Goal: Task Accomplishment & Management: Manage account settings

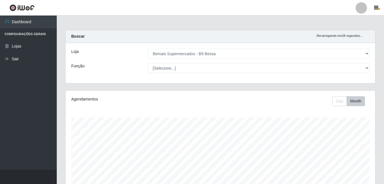
select select "410"
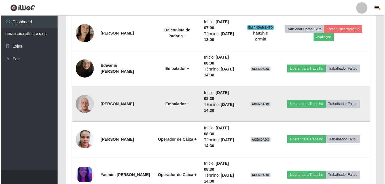
scroll to position [223, 0]
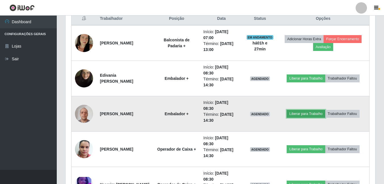
click at [307, 116] on button "Liberar para Trabalho" at bounding box center [305, 114] width 38 height 8
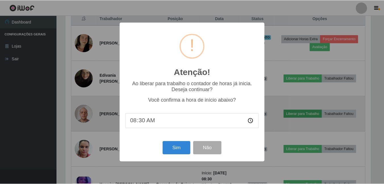
scroll to position [118, 307]
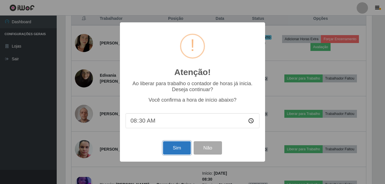
click at [174, 147] on button "Sim" at bounding box center [177, 148] width 28 height 13
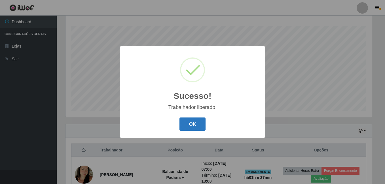
click at [194, 123] on button "OK" at bounding box center [193, 124] width 26 height 13
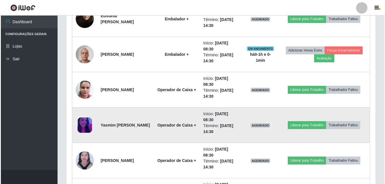
scroll to position [290, 0]
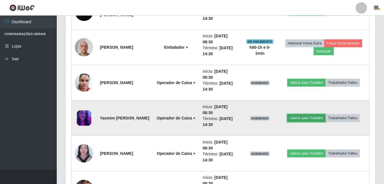
click at [305, 120] on button "Liberar para Trabalho" at bounding box center [306, 118] width 38 height 8
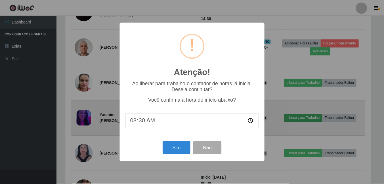
scroll to position [118, 307]
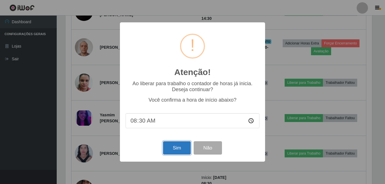
click at [173, 148] on button "Sim" at bounding box center [177, 148] width 28 height 13
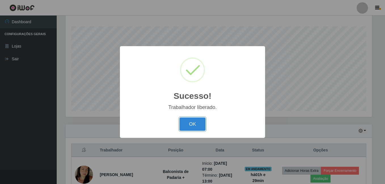
click at [180, 118] on button "OK" at bounding box center [193, 124] width 26 height 13
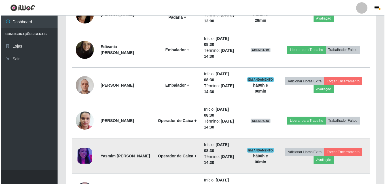
scroll to position [261, 0]
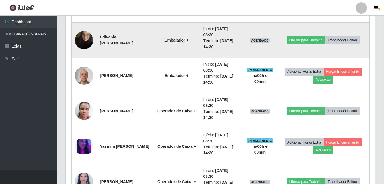
click at [89, 47] on img at bounding box center [84, 40] width 18 height 32
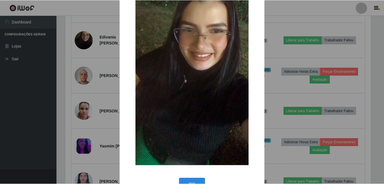
scroll to position [57, 0]
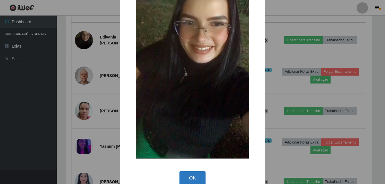
click at [194, 178] on button "OK" at bounding box center [193, 178] width 26 height 13
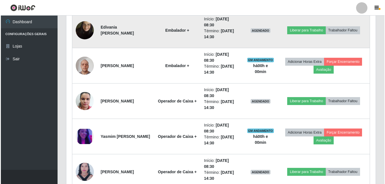
scroll to position [261, 0]
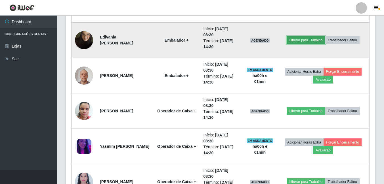
click at [295, 41] on button "Liberar para Trabalho" at bounding box center [305, 40] width 38 height 8
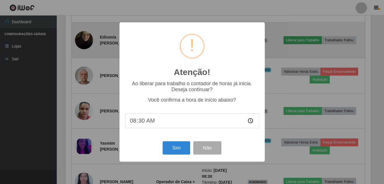
scroll to position [118, 307]
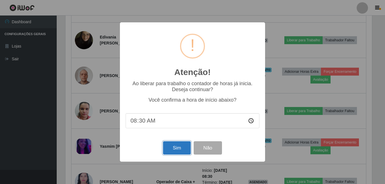
click at [176, 148] on button "Sim" at bounding box center [177, 148] width 28 height 13
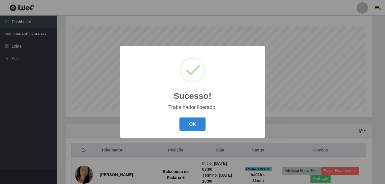
click at [180, 118] on button "OK" at bounding box center [193, 124] width 26 height 13
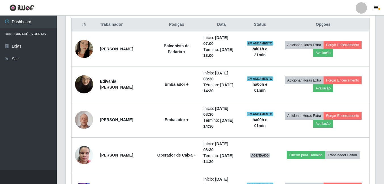
scroll to position [233, 0]
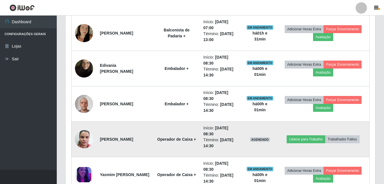
drag, startPoint x: 96, startPoint y: 135, endPoint x: 88, endPoint y: 136, distance: 7.7
click at [95, 135] on td at bounding box center [83, 139] width 25 height 35
click at [85, 138] on img at bounding box center [84, 139] width 18 height 24
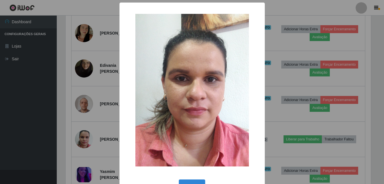
scroll to position [118, 307]
click at [60, 131] on div "× OK Cancel" at bounding box center [192, 92] width 385 height 184
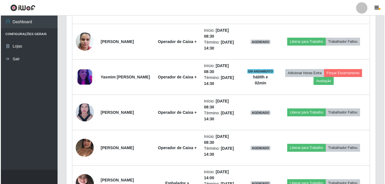
scroll to position [347, 0]
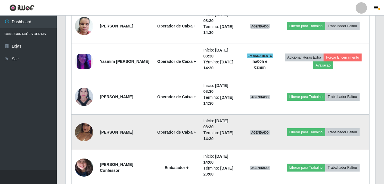
click at [83, 131] on img at bounding box center [84, 132] width 18 height 32
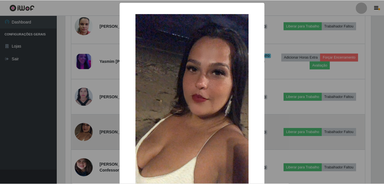
scroll to position [118, 307]
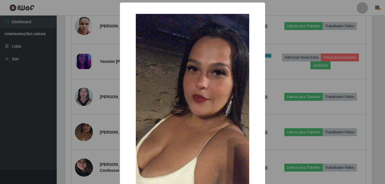
click at [38, 115] on div "× OK Cancel" at bounding box center [192, 92] width 385 height 184
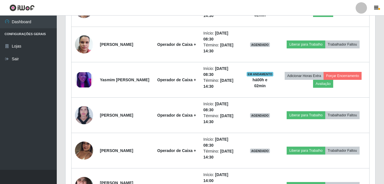
scroll to position [318, 0]
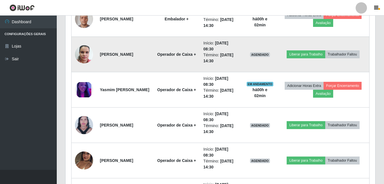
click at [83, 52] on img at bounding box center [84, 54] width 18 height 24
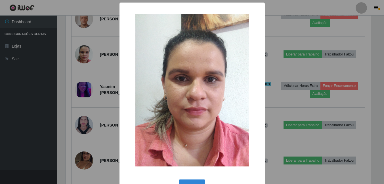
scroll to position [118, 307]
click at [48, 104] on div "× OK Cancel" at bounding box center [192, 92] width 385 height 184
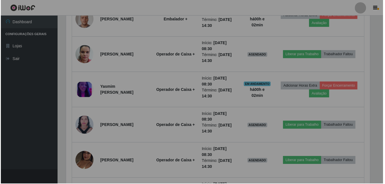
scroll to position [118, 309]
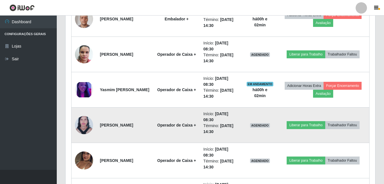
click at [83, 123] on img at bounding box center [84, 125] width 18 height 25
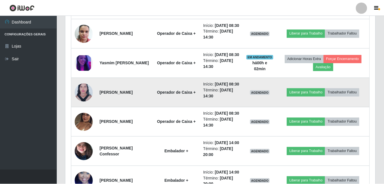
scroll to position [118, 307]
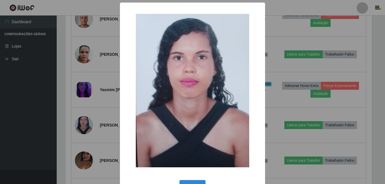
click at [65, 120] on div "× OK Cancel" at bounding box center [192, 92] width 385 height 184
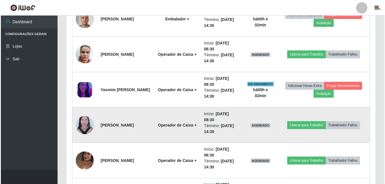
scroll to position [118, 309]
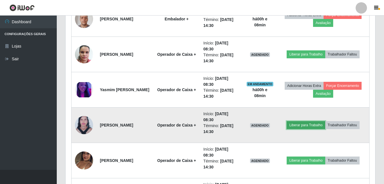
click at [310, 128] on button "Liberar para Trabalho" at bounding box center [305, 125] width 38 height 8
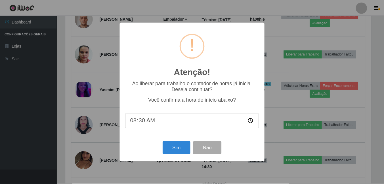
scroll to position [118, 307]
click at [185, 153] on button "Sim" at bounding box center [177, 148] width 28 height 13
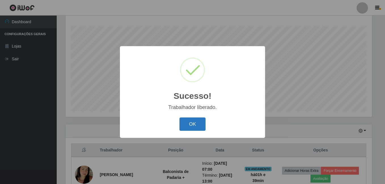
click at [192, 128] on button "OK" at bounding box center [193, 124] width 26 height 13
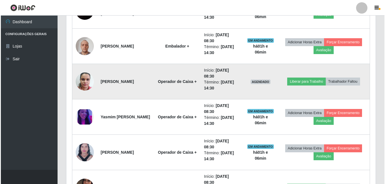
scroll to position [290, 0]
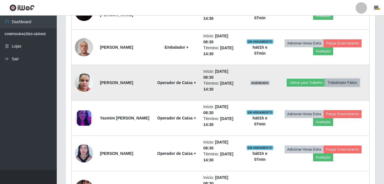
click at [347, 83] on button "Trabalhador Faltou" at bounding box center [342, 83] width 34 height 8
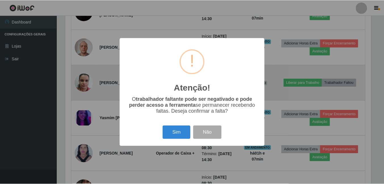
scroll to position [118, 307]
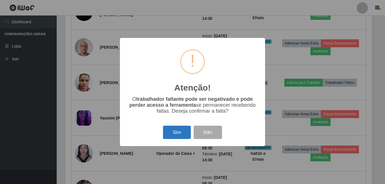
click at [175, 130] on button "Sim" at bounding box center [177, 132] width 28 height 13
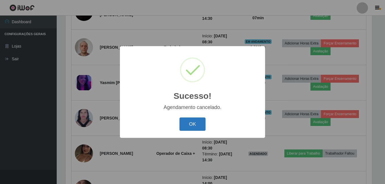
click at [197, 126] on button "OK" at bounding box center [193, 124] width 26 height 13
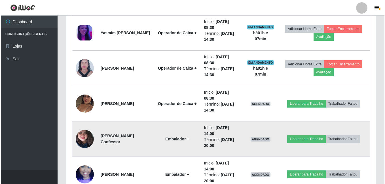
scroll to position [347, 0]
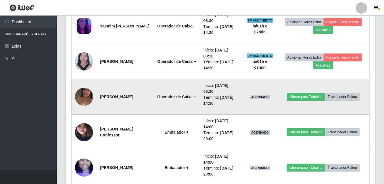
drag, startPoint x: 203, startPoint y: 92, endPoint x: 215, endPoint y: 92, distance: 12.5
click at [215, 92] on td "Início: [DATE] 08:30 Término: [DATE] 14:30" at bounding box center [221, 96] width 43 height 35
drag, startPoint x: 215, startPoint y: 92, endPoint x: 213, endPoint y: 103, distance: 11.8
click at [213, 103] on time "[DATE] 14:30" at bounding box center [218, 100] width 30 height 10
click at [340, 99] on button "Trabalhador Faltou" at bounding box center [342, 97] width 34 height 8
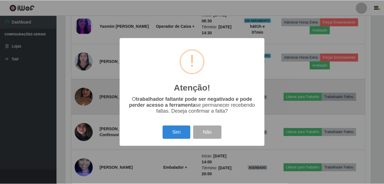
scroll to position [118, 307]
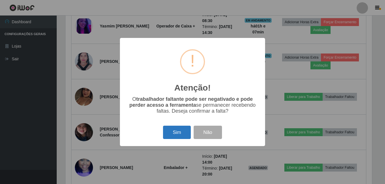
click at [177, 131] on button "Sim" at bounding box center [177, 132] width 28 height 13
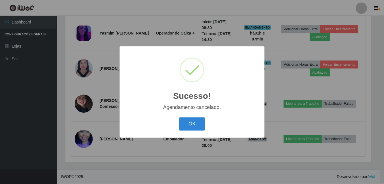
scroll to position [339, 0]
click at [192, 127] on button "OK" at bounding box center [193, 124] width 26 height 13
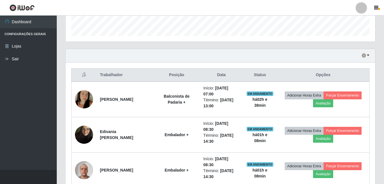
scroll to position [141, 0]
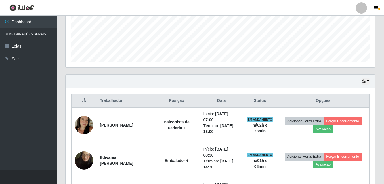
click at [363, 76] on div "Hoje 1 dia 3 dias 1 Semana Não encerrados" at bounding box center [220, 82] width 309 height 14
click at [363, 83] on icon "button" at bounding box center [364, 81] width 4 height 4
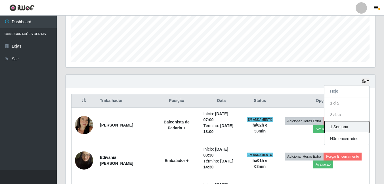
click at [343, 123] on button "1 Semana" at bounding box center [346, 127] width 45 height 12
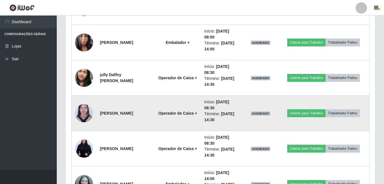
scroll to position [481, 0]
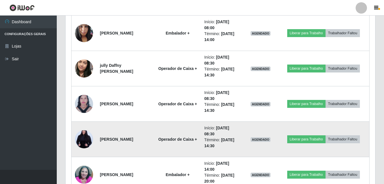
click at [85, 144] on img at bounding box center [84, 139] width 18 height 27
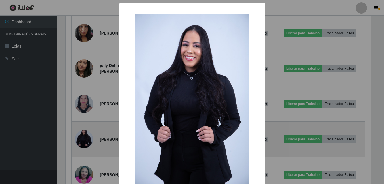
scroll to position [118, 307]
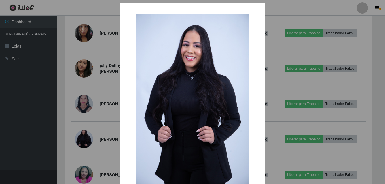
click at [27, 118] on div "× OK Cancel" at bounding box center [192, 92] width 385 height 184
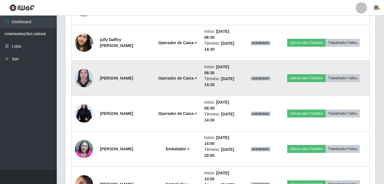
scroll to position [510, 0]
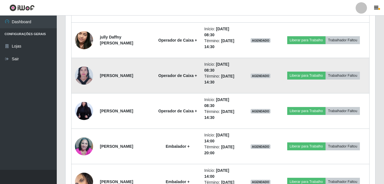
click at [85, 81] on img at bounding box center [84, 76] width 18 height 25
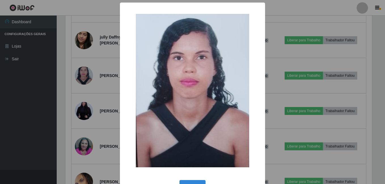
click at [63, 91] on div "× OK Cancel" at bounding box center [192, 92] width 385 height 184
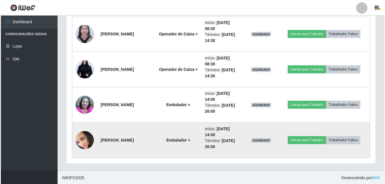
scroll to position [552, 0]
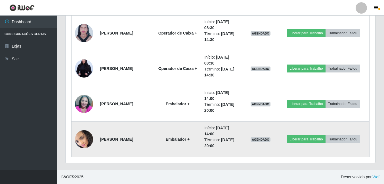
click at [79, 134] on img at bounding box center [84, 140] width 18 height 20
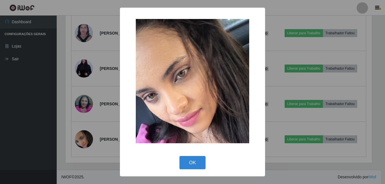
drag, startPoint x: 48, startPoint y: 118, endPoint x: 52, endPoint y: 112, distance: 7.0
click at [48, 118] on div "× OK Cancel" at bounding box center [192, 92] width 385 height 184
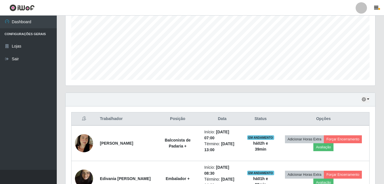
scroll to position [113, 0]
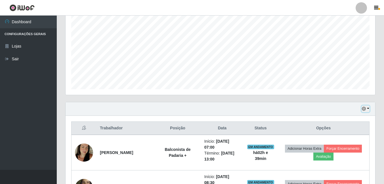
drag, startPoint x: 368, startPoint y: 109, endPoint x: 365, endPoint y: 111, distance: 3.6
click at [368, 109] on button "button" at bounding box center [365, 109] width 8 height 7
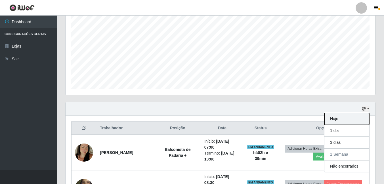
click at [344, 119] on button "Hoje" at bounding box center [346, 119] width 45 height 12
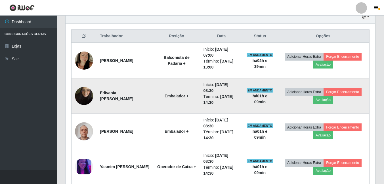
scroll to position [227, 0]
